Goal: Find specific page/section: Find specific page/section

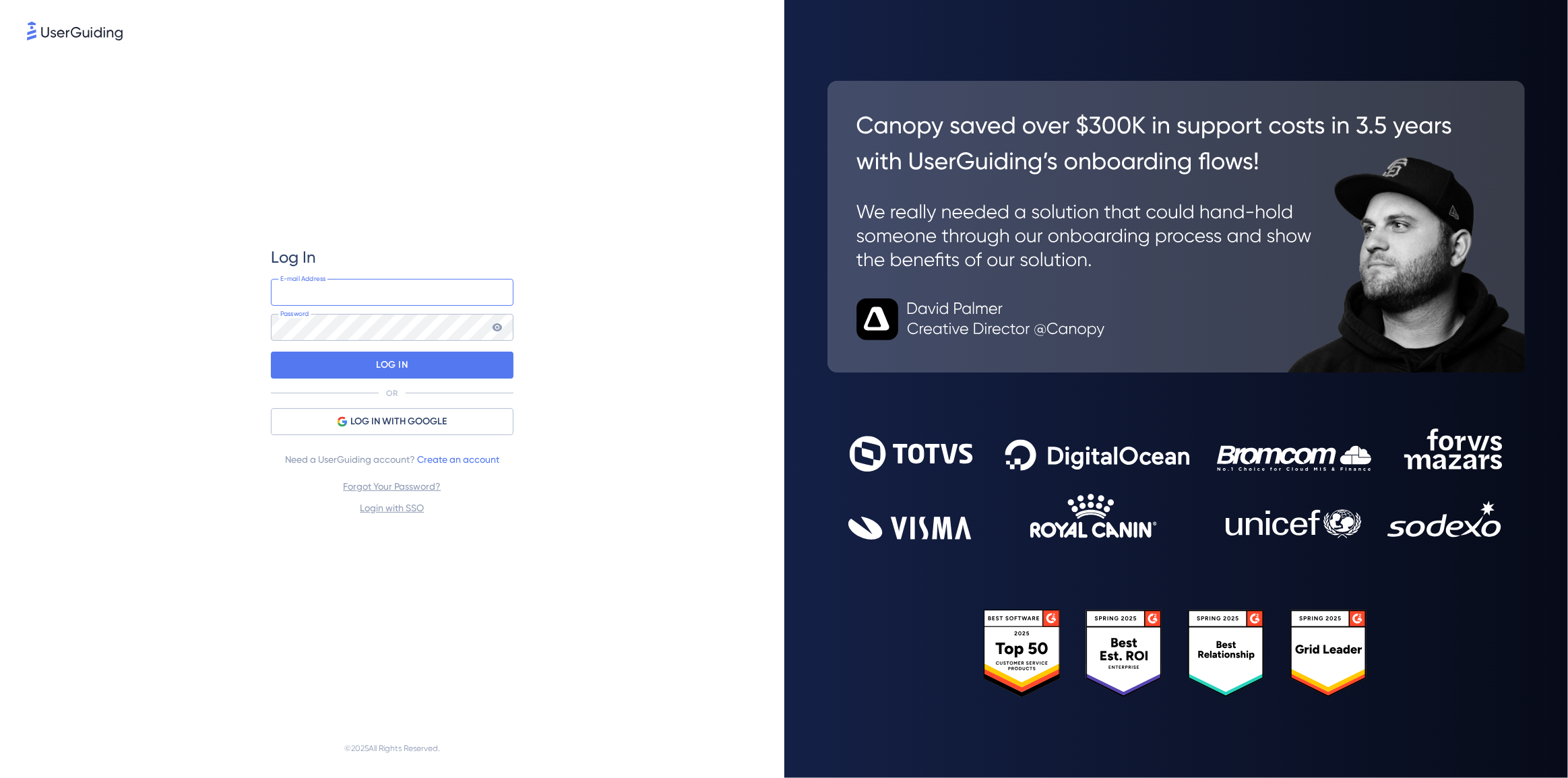
click at [325, 296] on input "email" at bounding box center [392, 292] width 242 height 27
type input "[EMAIL_ADDRESS][DOMAIN_NAME]"
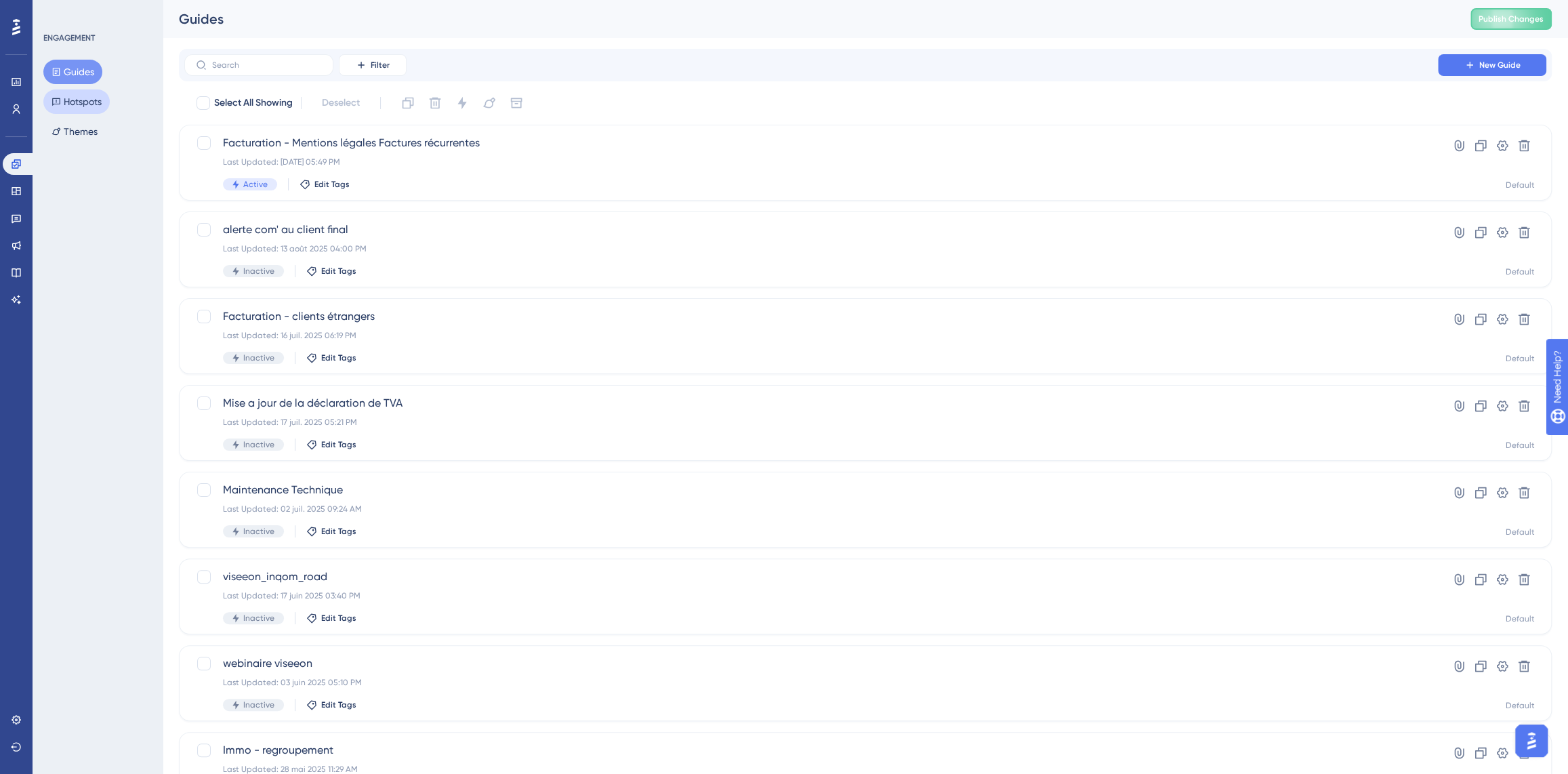
click at [71, 103] on button "Hotspots" at bounding box center [77, 102] width 67 height 25
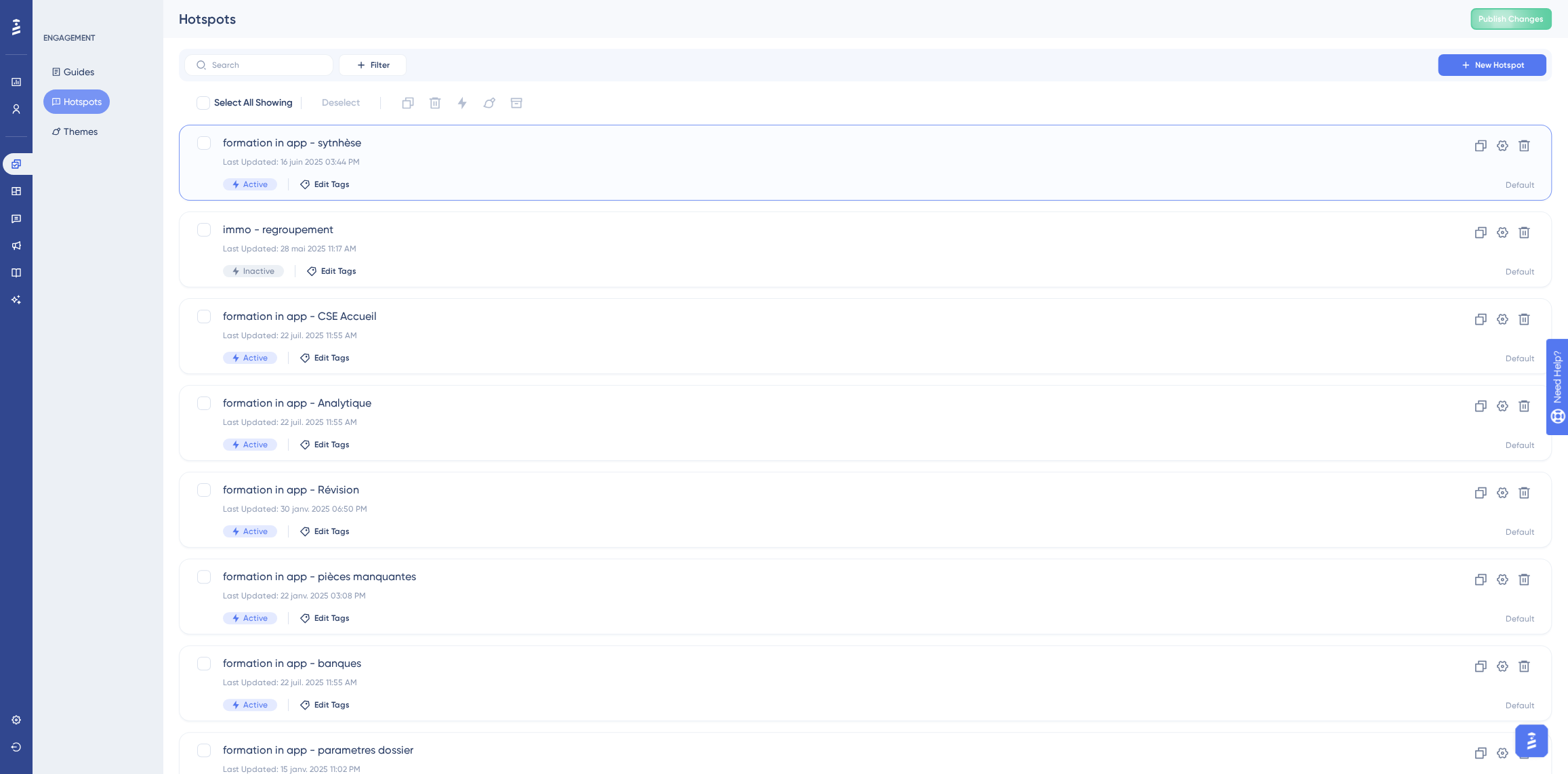
click at [325, 142] on span "formation in app - sytnhèse" at bounding box center [811, 143] width 1176 height 16
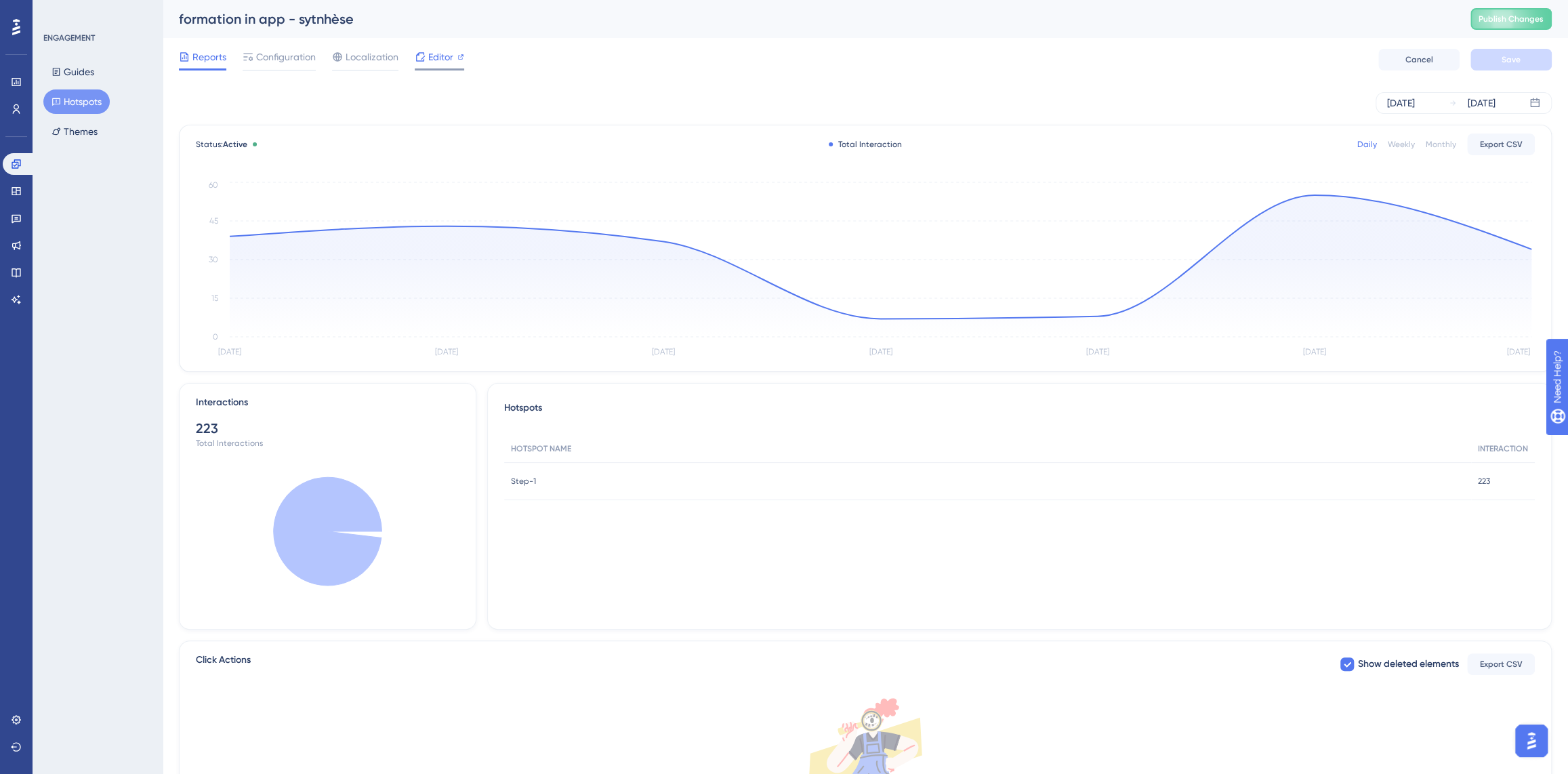
click at [442, 59] on span "Editor" at bounding box center [440, 56] width 25 height 16
click at [17, 166] on icon at bounding box center [16, 163] width 9 height 9
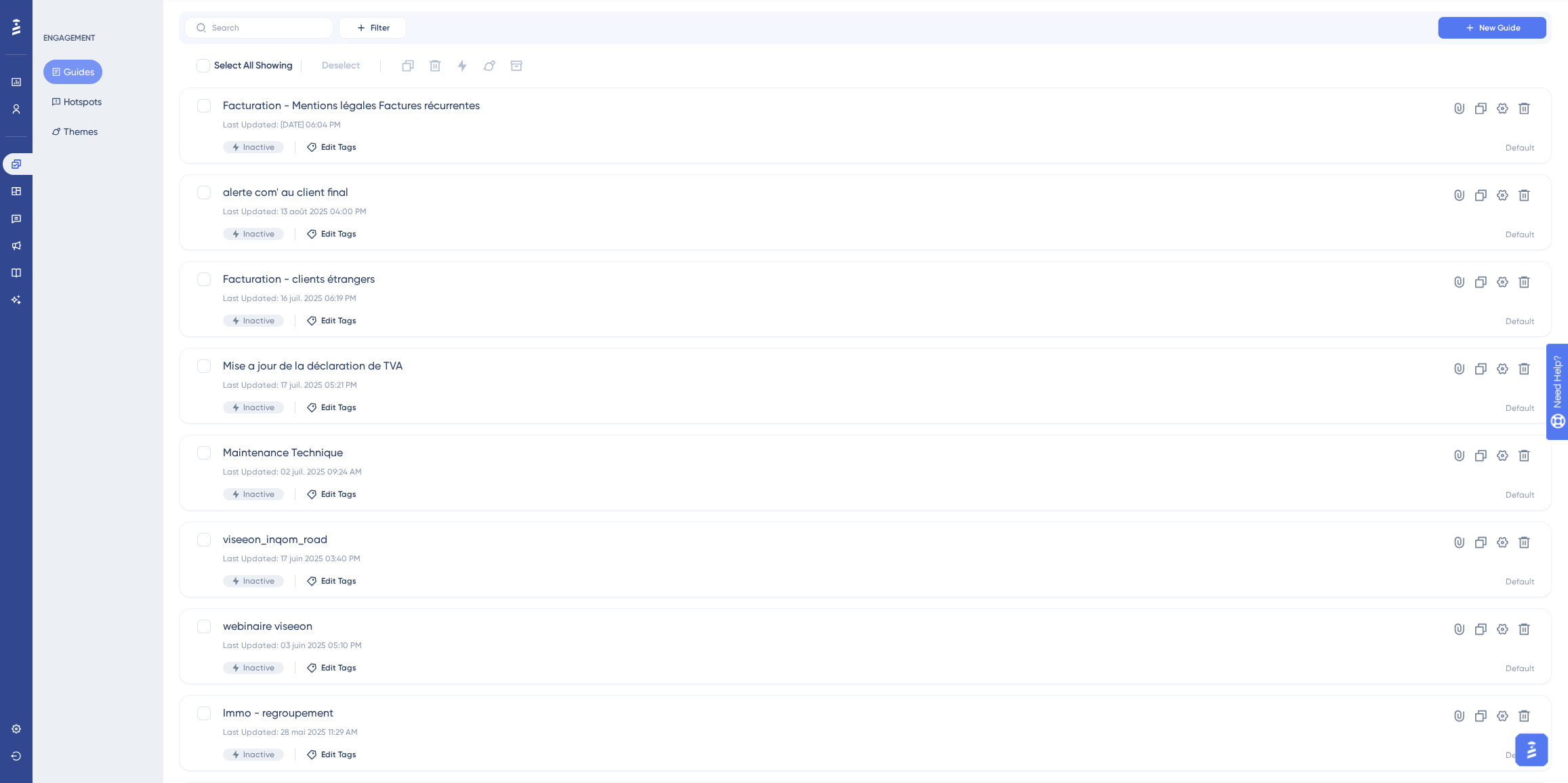
scroll to position [268, 0]
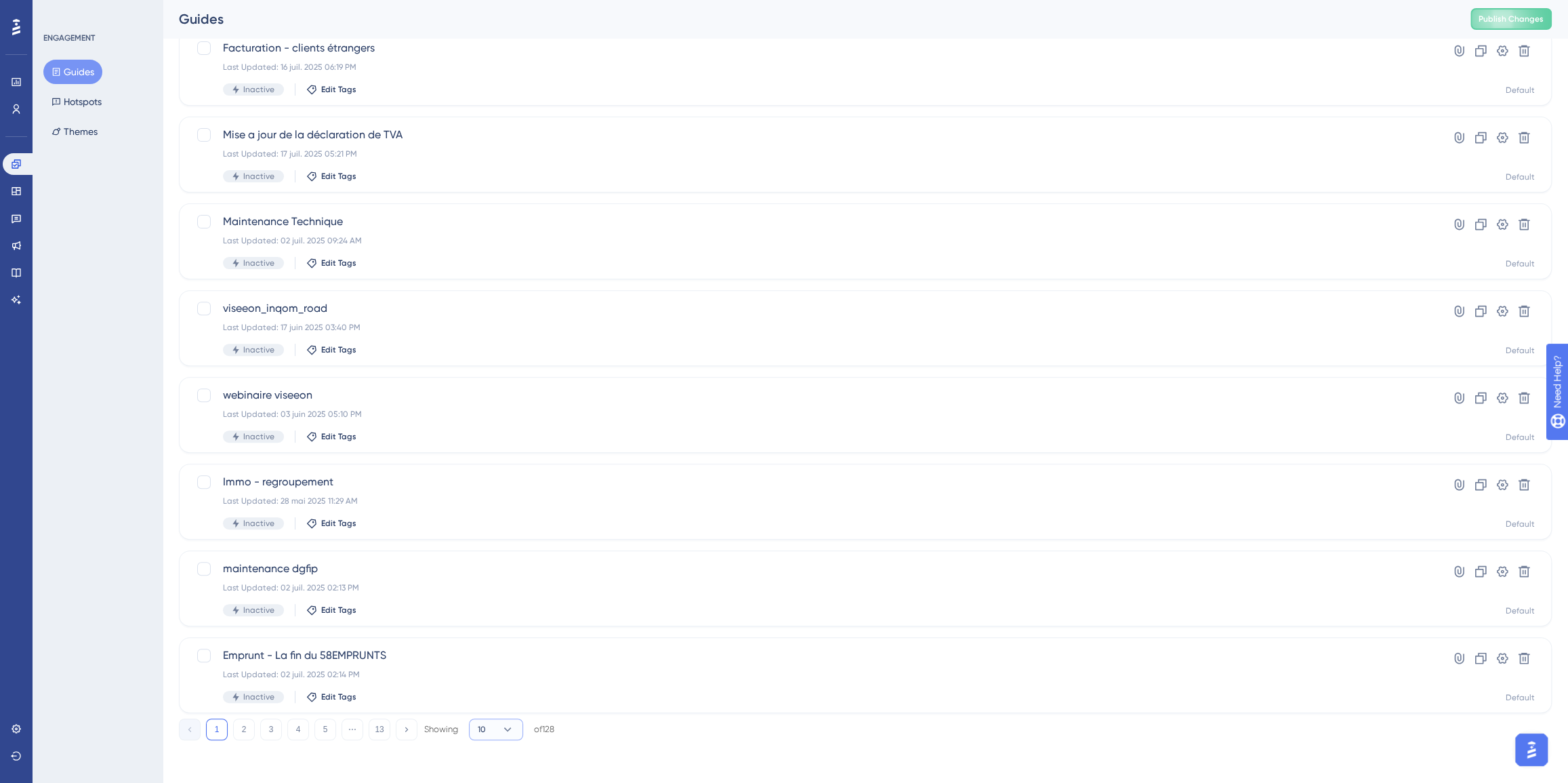
click at [498, 721] on button "10" at bounding box center [495, 729] width 54 height 22
click at [496, 758] on span "100" at bounding box center [491, 761] width 16 height 16
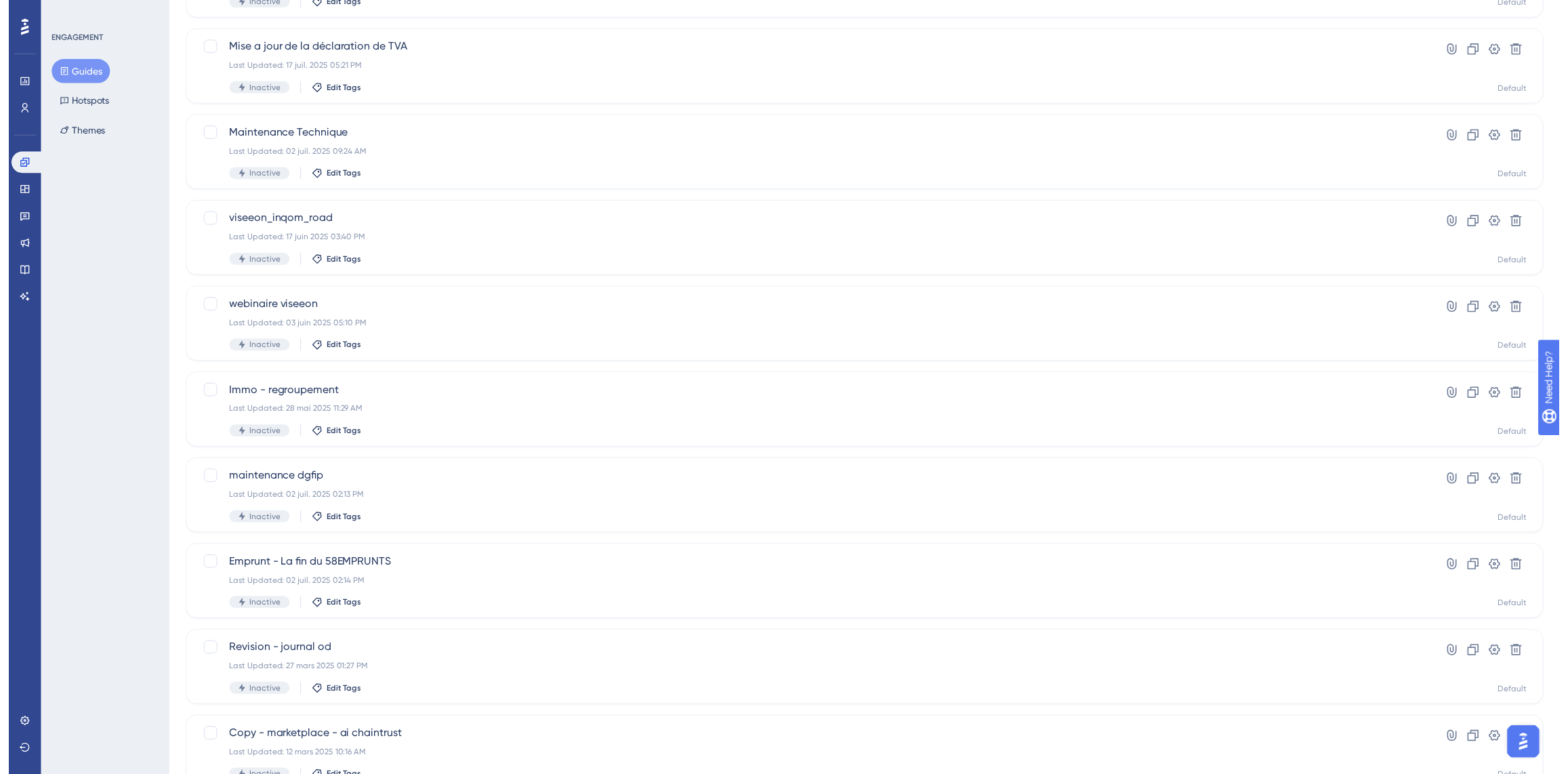
scroll to position [0, 0]
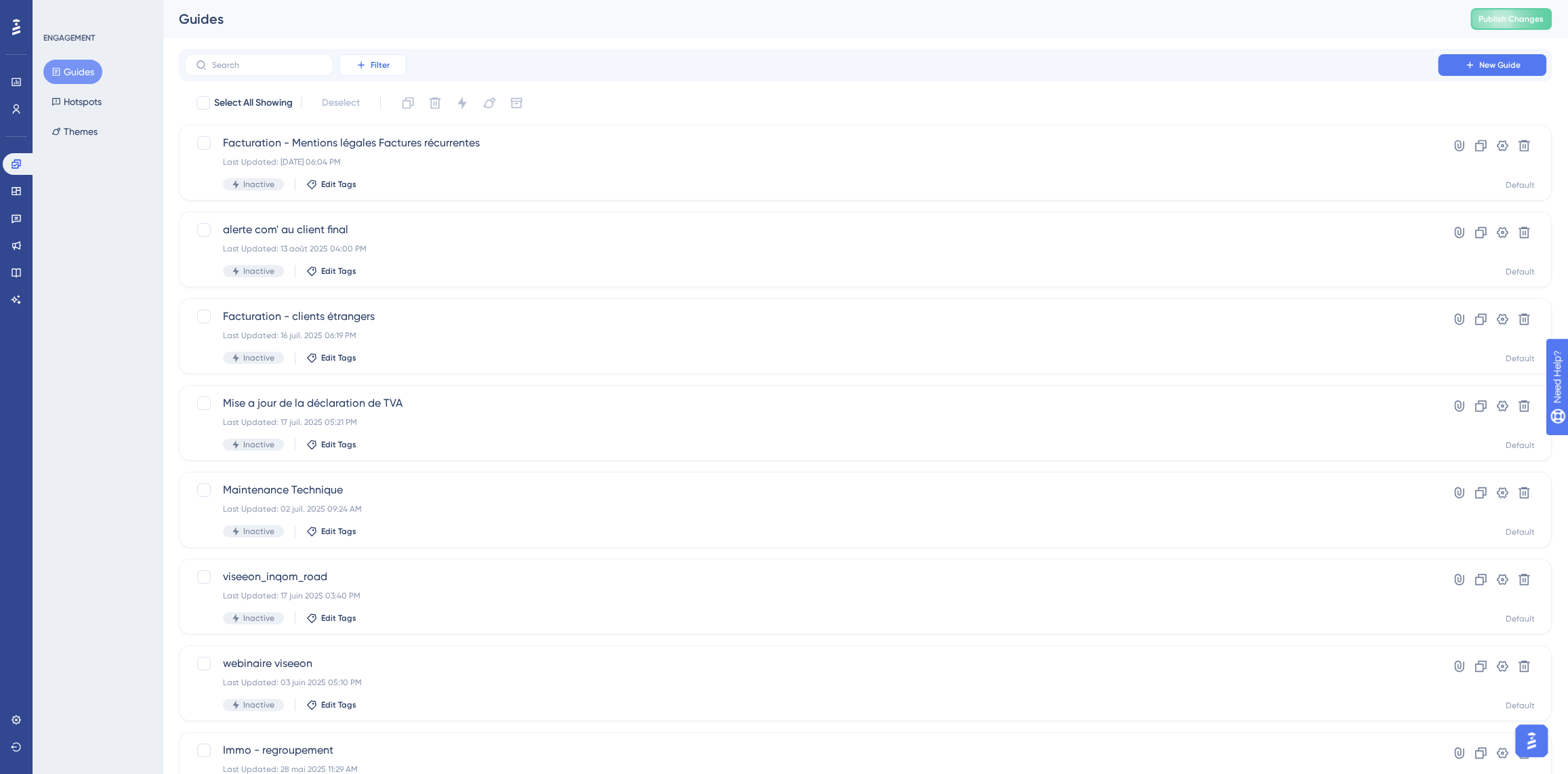
click at [374, 61] on span "Filter" at bounding box center [380, 64] width 19 height 11
click at [380, 181] on span "Status" at bounding box center [372, 185] width 27 height 16
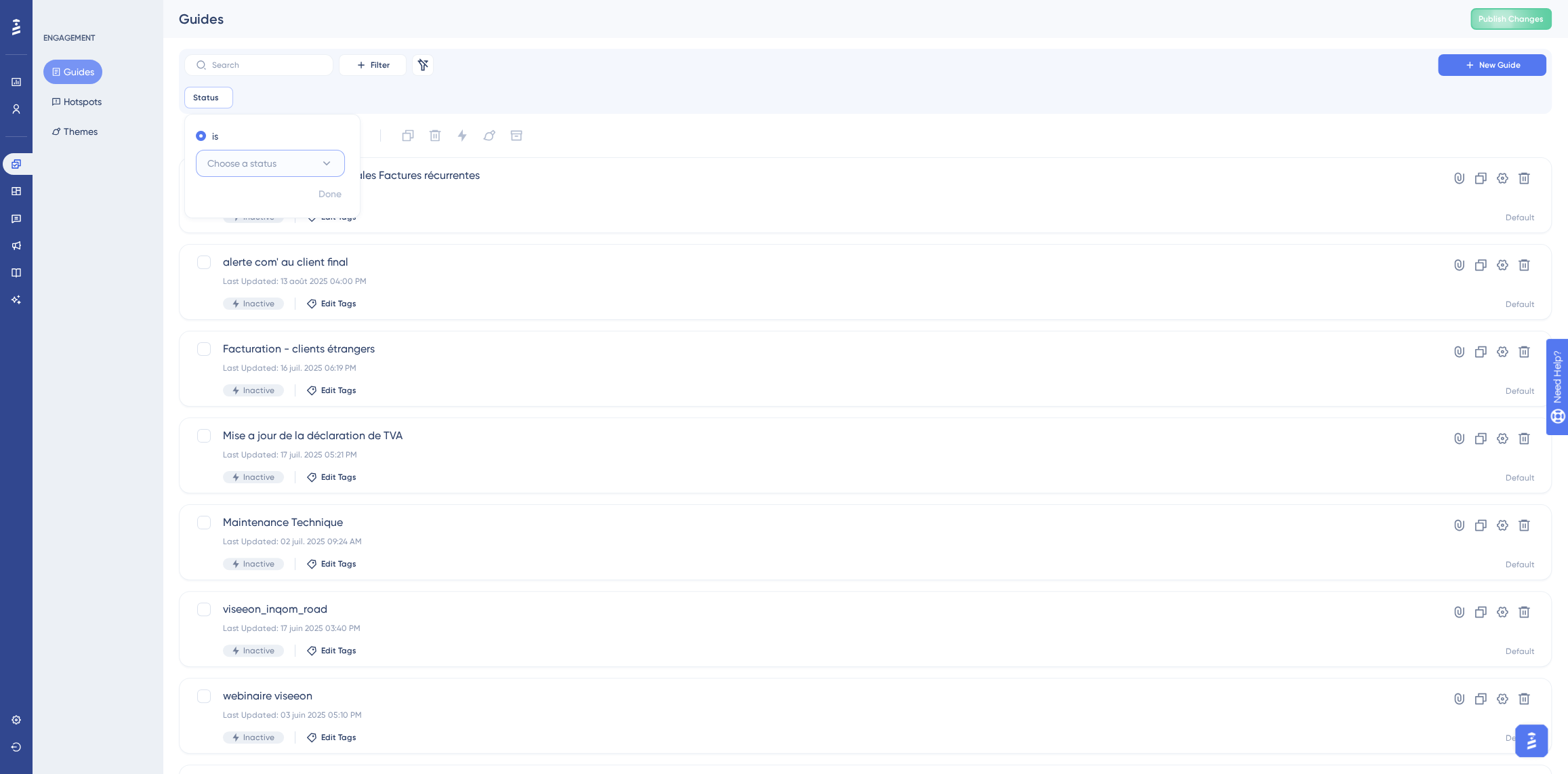
click at [275, 163] on span "Choose a status" at bounding box center [242, 163] width 69 height 16
click at [252, 202] on div "Active Active" at bounding box center [270, 204] width 110 height 27
click at [318, 195] on span "Done" at bounding box center [330, 195] width 23 height 16
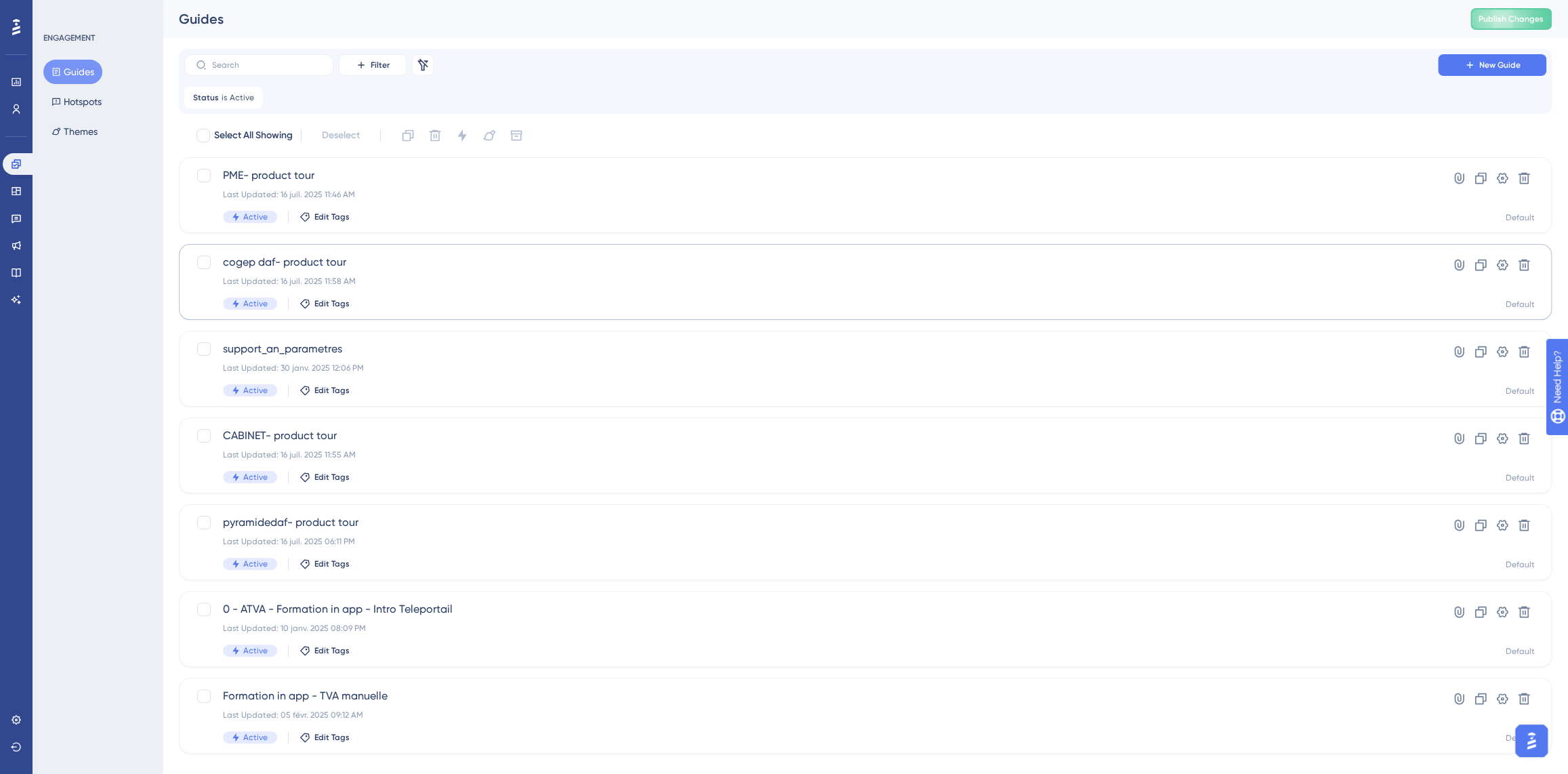
scroll to position [22, 0]
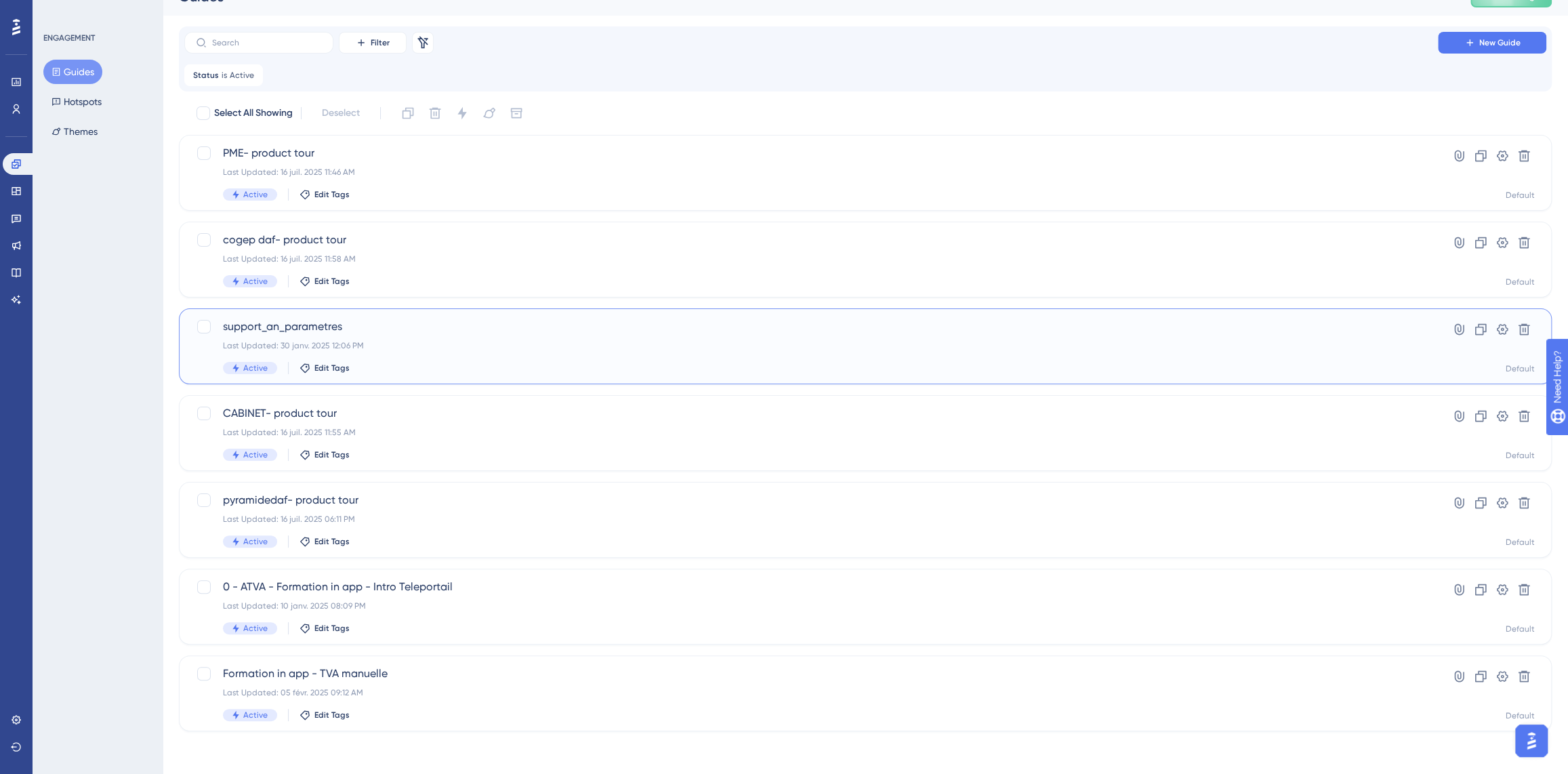
click at [288, 326] on span "support_an_parametres" at bounding box center [811, 326] width 1176 height 16
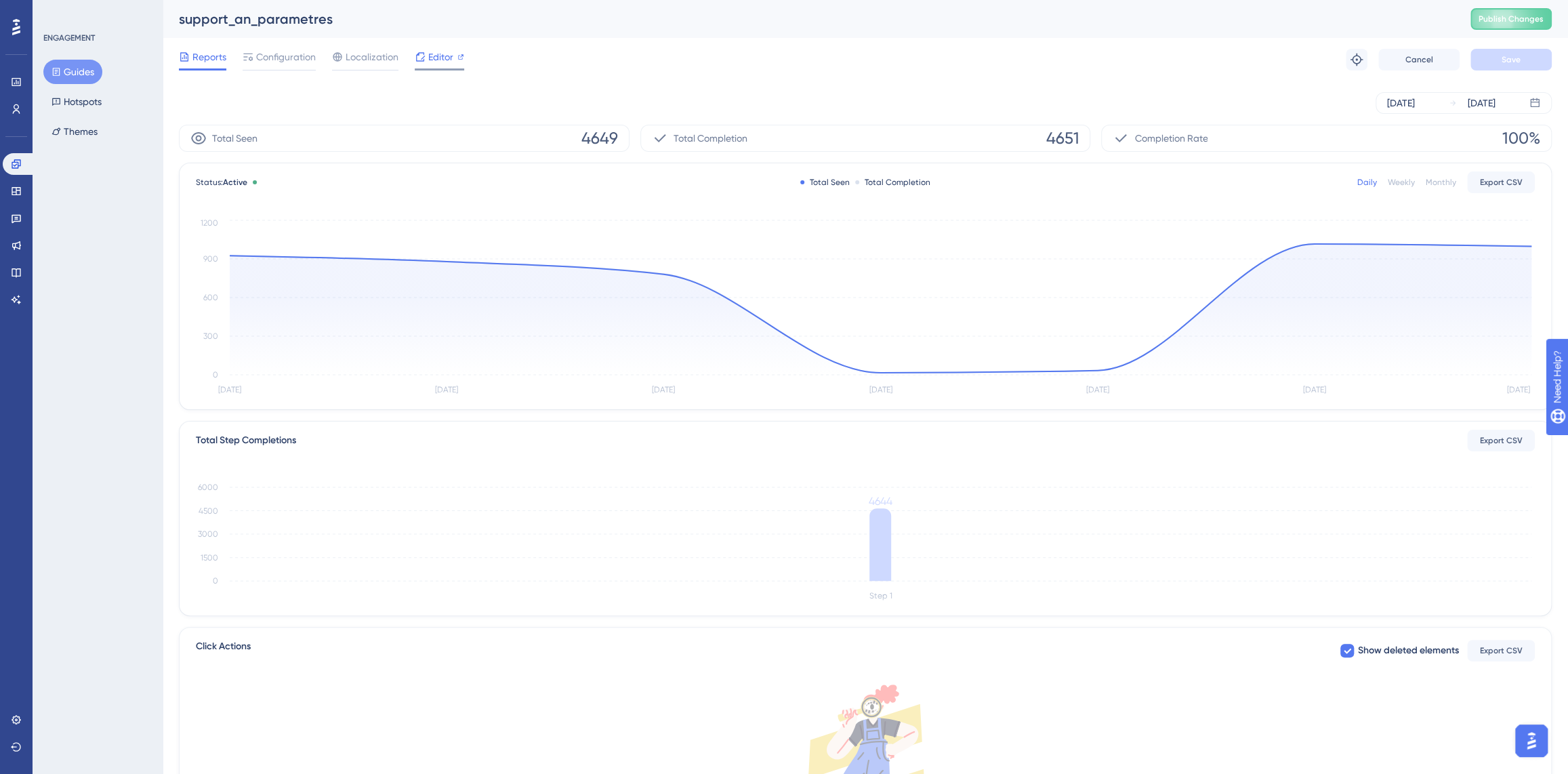
click at [430, 59] on span "Editor" at bounding box center [440, 56] width 25 height 16
